Goal: Information Seeking & Learning: Check status

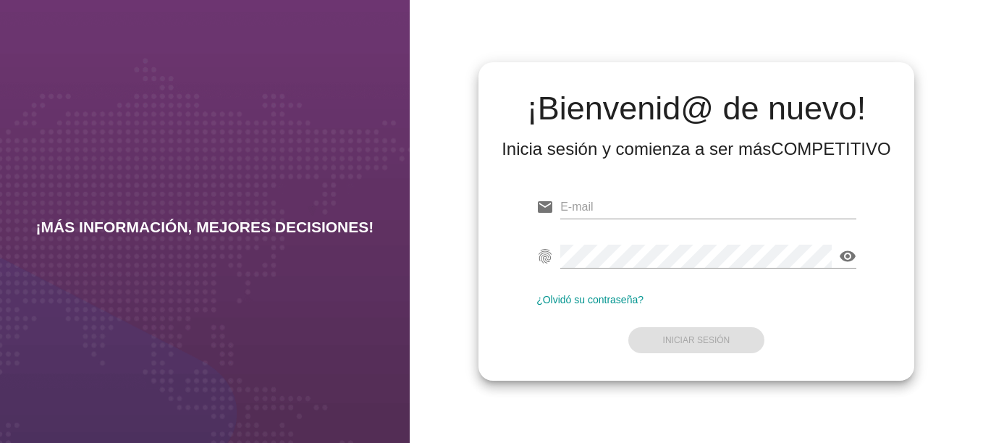
type input "[EMAIL_ADDRESS][DOMAIN_NAME]"
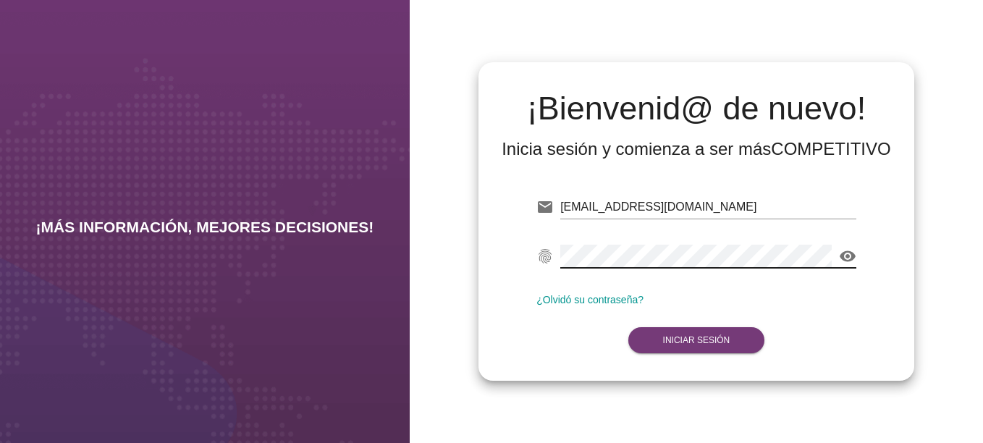
click at [668, 340] on strong "Iniciar Sesión" at bounding box center [696, 340] width 67 height 10
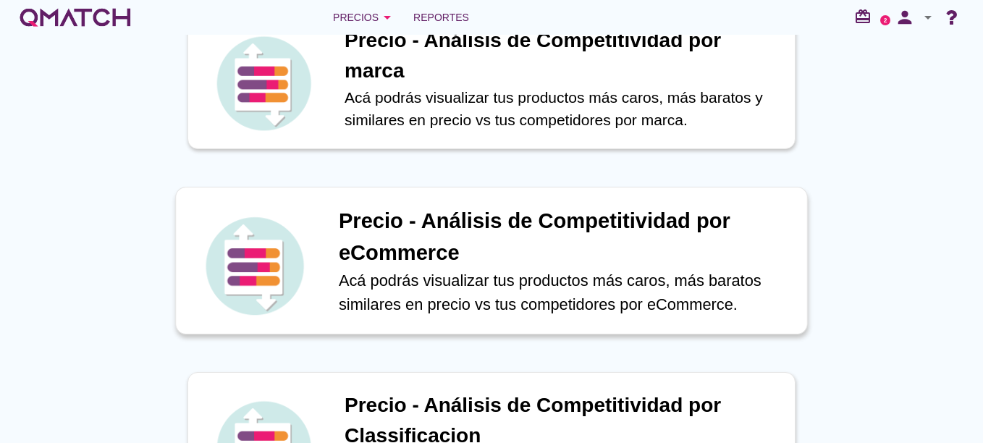
scroll to position [217, 0]
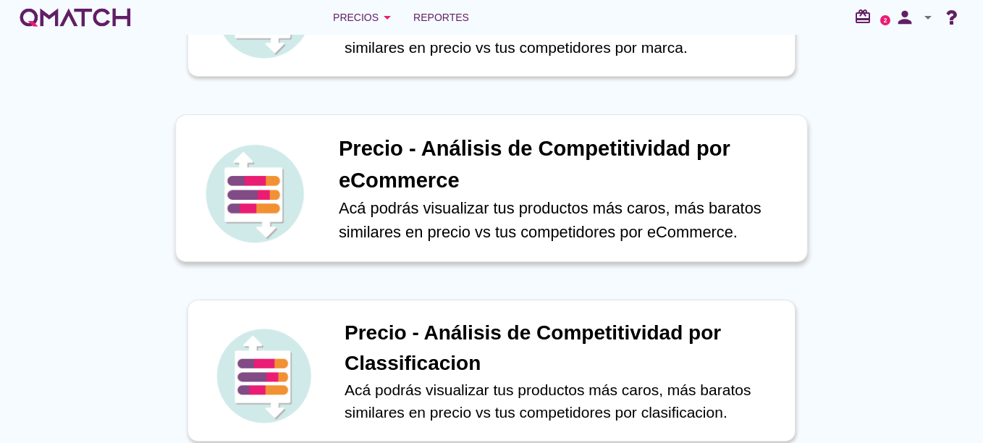
click at [676, 221] on p "Acá podrás visualizar tus productos más caros, más baratos similares en precio …" at bounding box center [565, 220] width 453 height 48
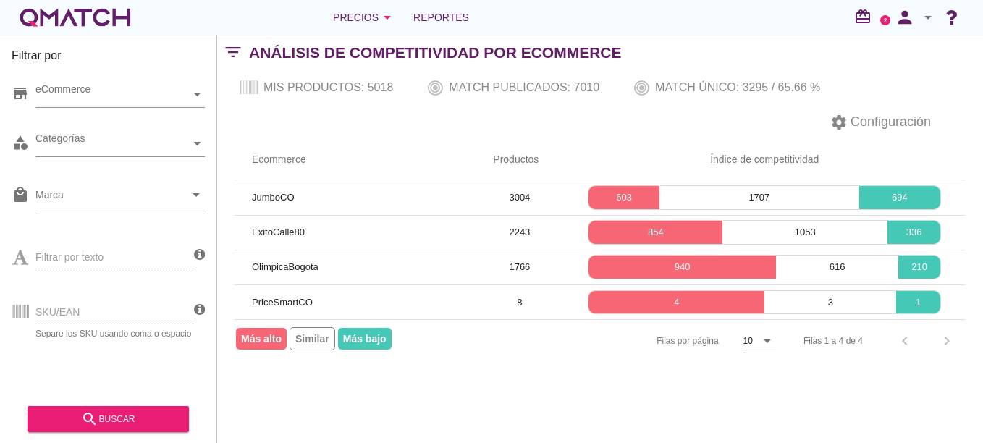
click at [75, 308] on div "SKU/EAN Separe los SKU usando coma o espacio" at bounding box center [103, 310] width 182 height 55
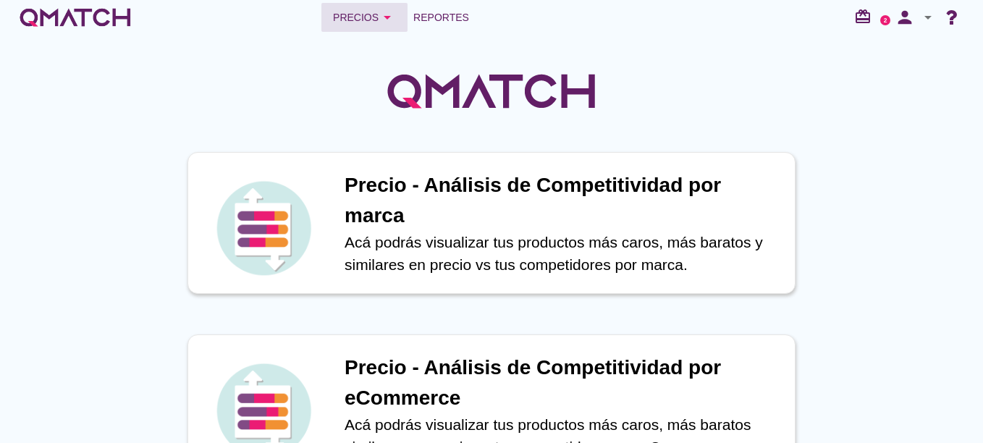
click at [366, 17] on div "Precios arrow_drop_down" at bounding box center [364, 17] width 63 height 17
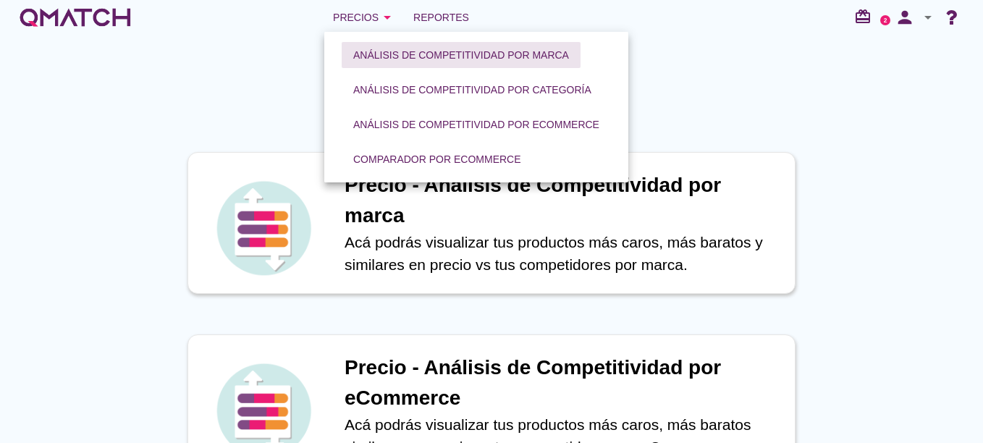
click at [413, 54] on div "Análisis de competitividad por marca" at bounding box center [461, 55] width 216 height 15
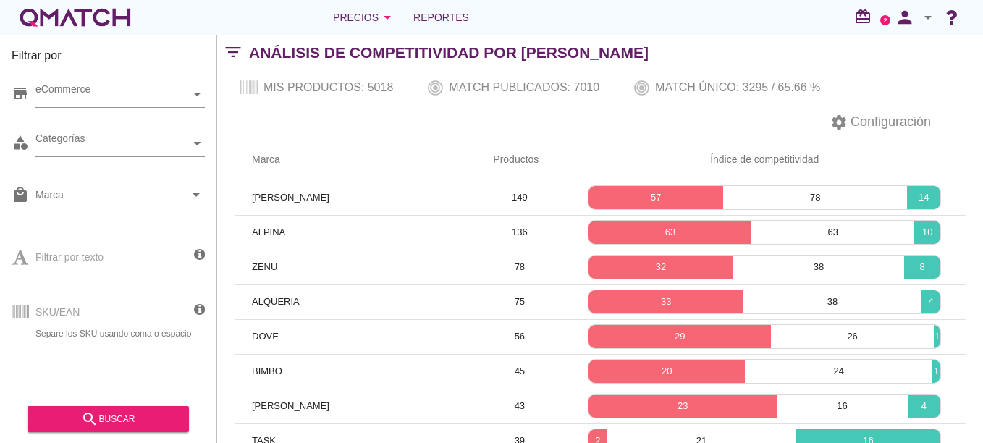
click at [87, 316] on div "SKU/EAN Separe los SKU usando coma o espacio" at bounding box center [103, 310] width 182 height 55
click at [361, 17] on div "Precios arrow_drop_down" at bounding box center [364, 17] width 63 height 17
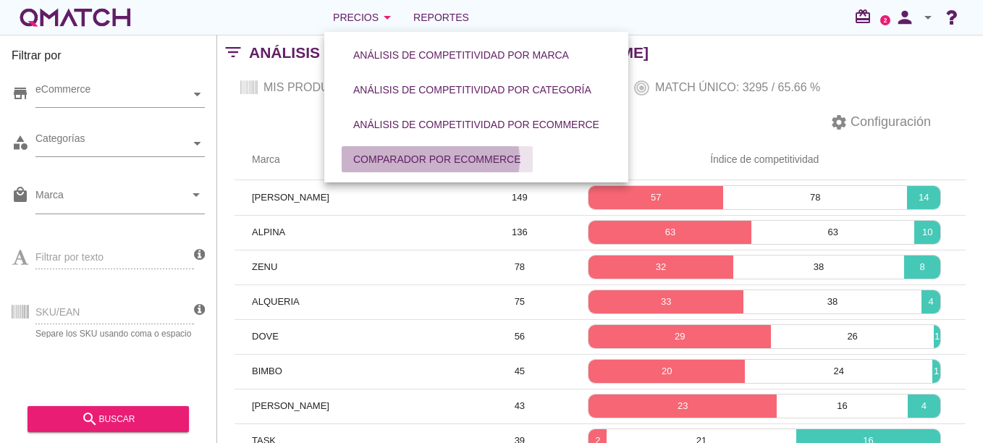
click at [462, 155] on div "Comparador por eCommerce" at bounding box center [437, 159] width 168 height 15
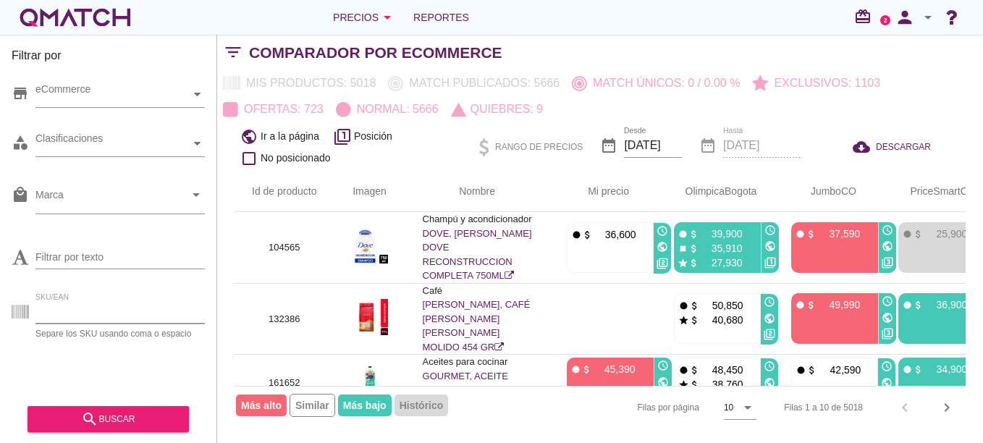
click at [61, 316] on input "SKU/EAN" at bounding box center [119, 311] width 169 height 23
paste input "109632"
type input "109632"
click at [112, 422] on div "search buscar" at bounding box center [108, 419] width 138 height 17
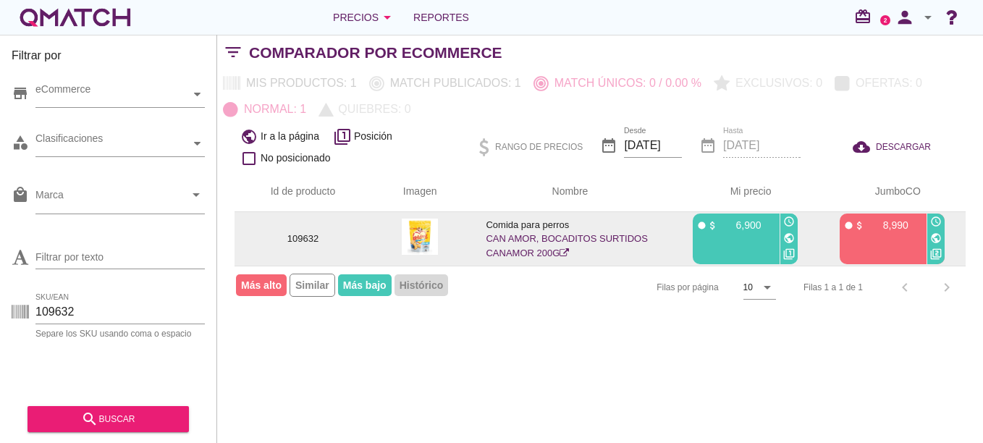
click at [565, 251] on icon at bounding box center [564, 252] width 9 height 9
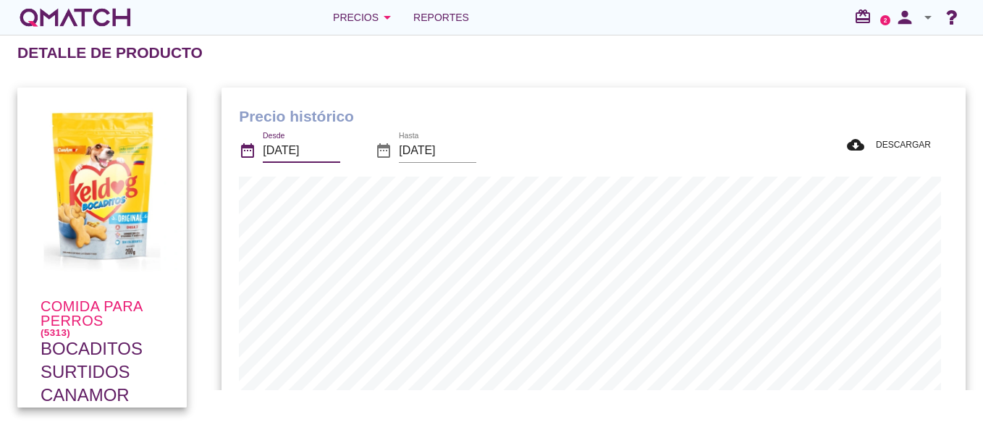
click at [293, 144] on input "2025-09-14" at bounding box center [301, 150] width 77 height 23
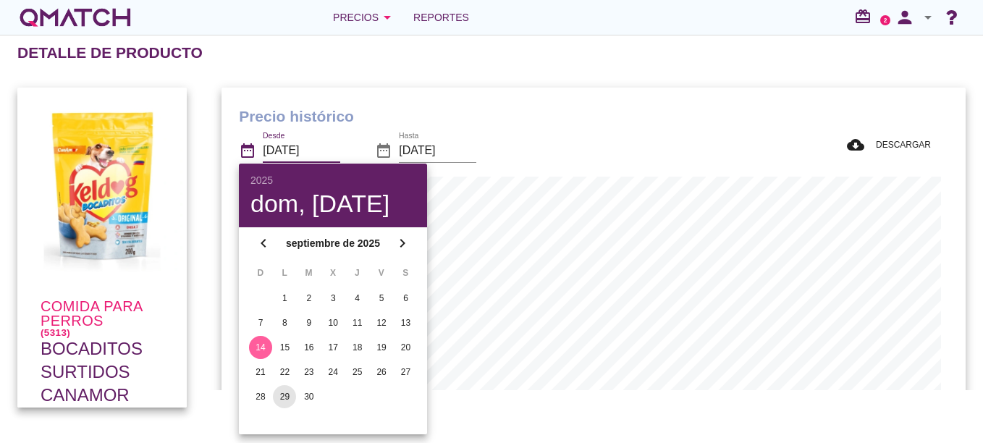
click at [287, 397] on div "29" at bounding box center [284, 396] width 23 height 13
type input "2025-09-29"
click at [442, 148] on input "[DATE]" at bounding box center [437, 150] width 77 height 23
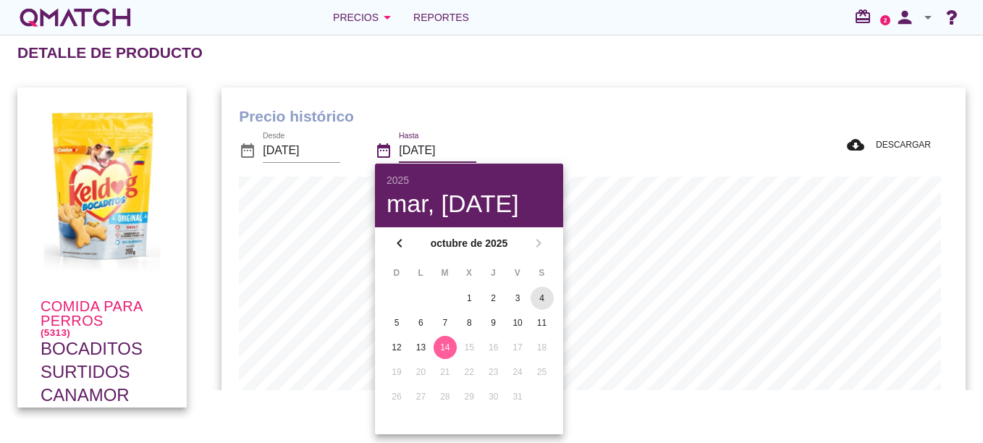
click at [546, 295] on div "4" at bounding box center [542, 298] width 23 height 13
click at [610, 130] on div "date_range Desde 2025-09-29 date_range Hasta 2025-10-04" at bounding box center [446, 151] width 414 height 49
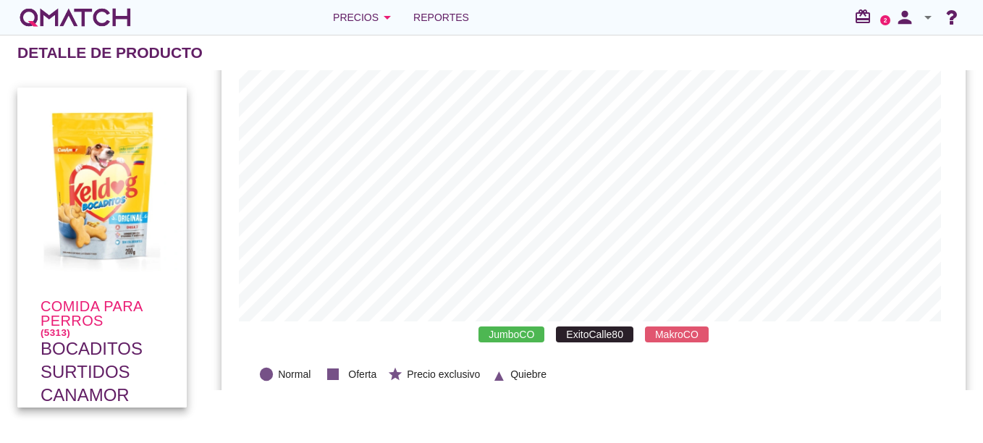
scroll to position [0, 0]
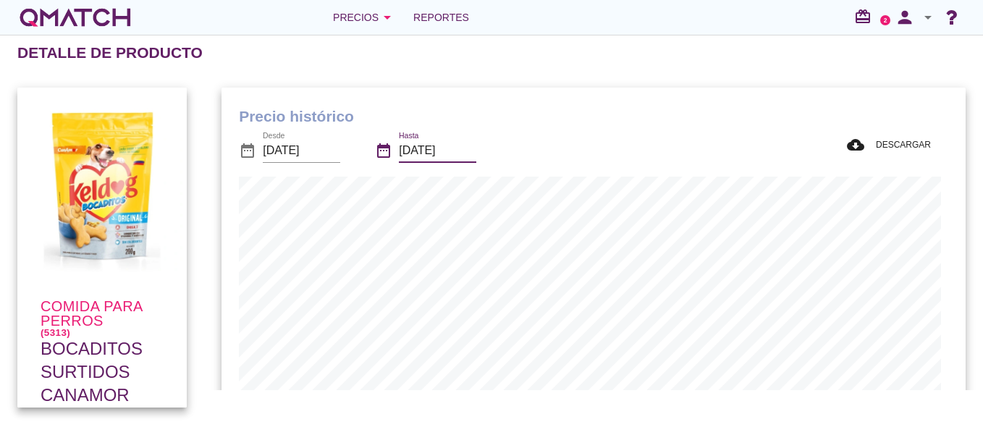
click at [416, 141] on input "2025-10-04" at bounding box center [437, 150] width 77 height 23
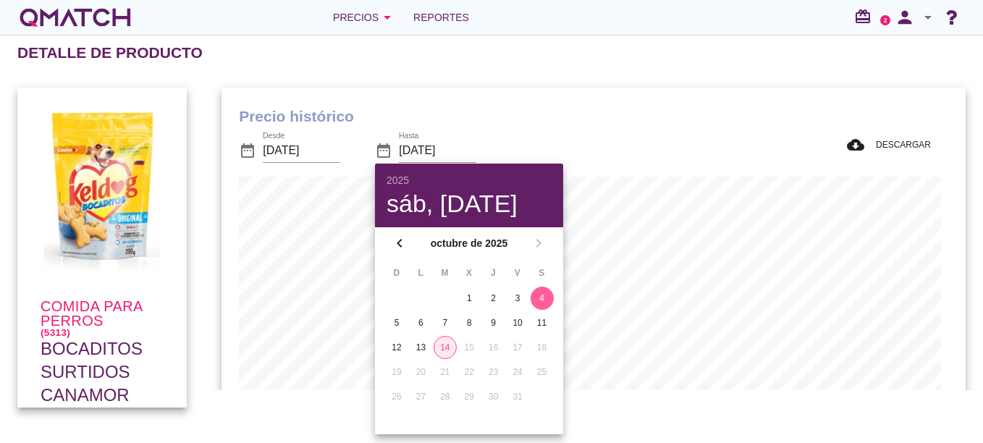
click at [445, 343] on div "14" at bounding box center [445, 347] width 22 height 13
type input "[DATE]"
click at [592, 117] on h1 "Precio histórico" at bounding box center [594, 116] width 710 height 23
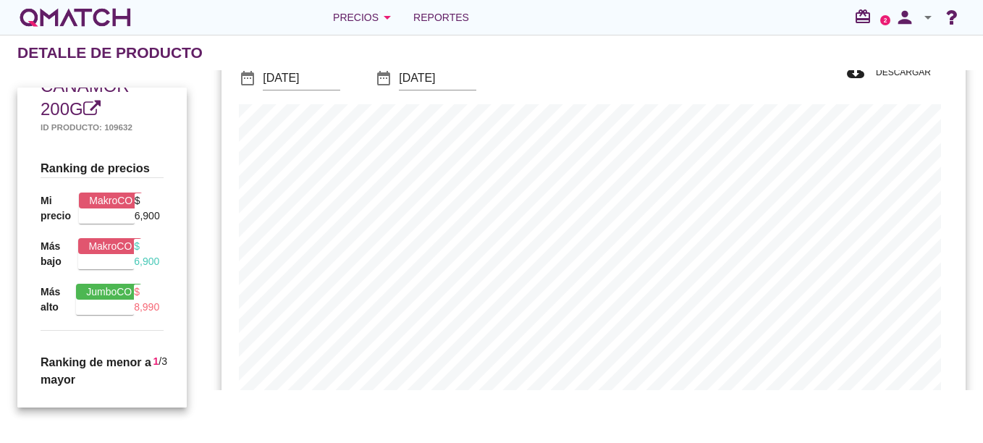
scroll to position [342, 0]
